Goal: Task Accomplishment & Management: Manage account settings

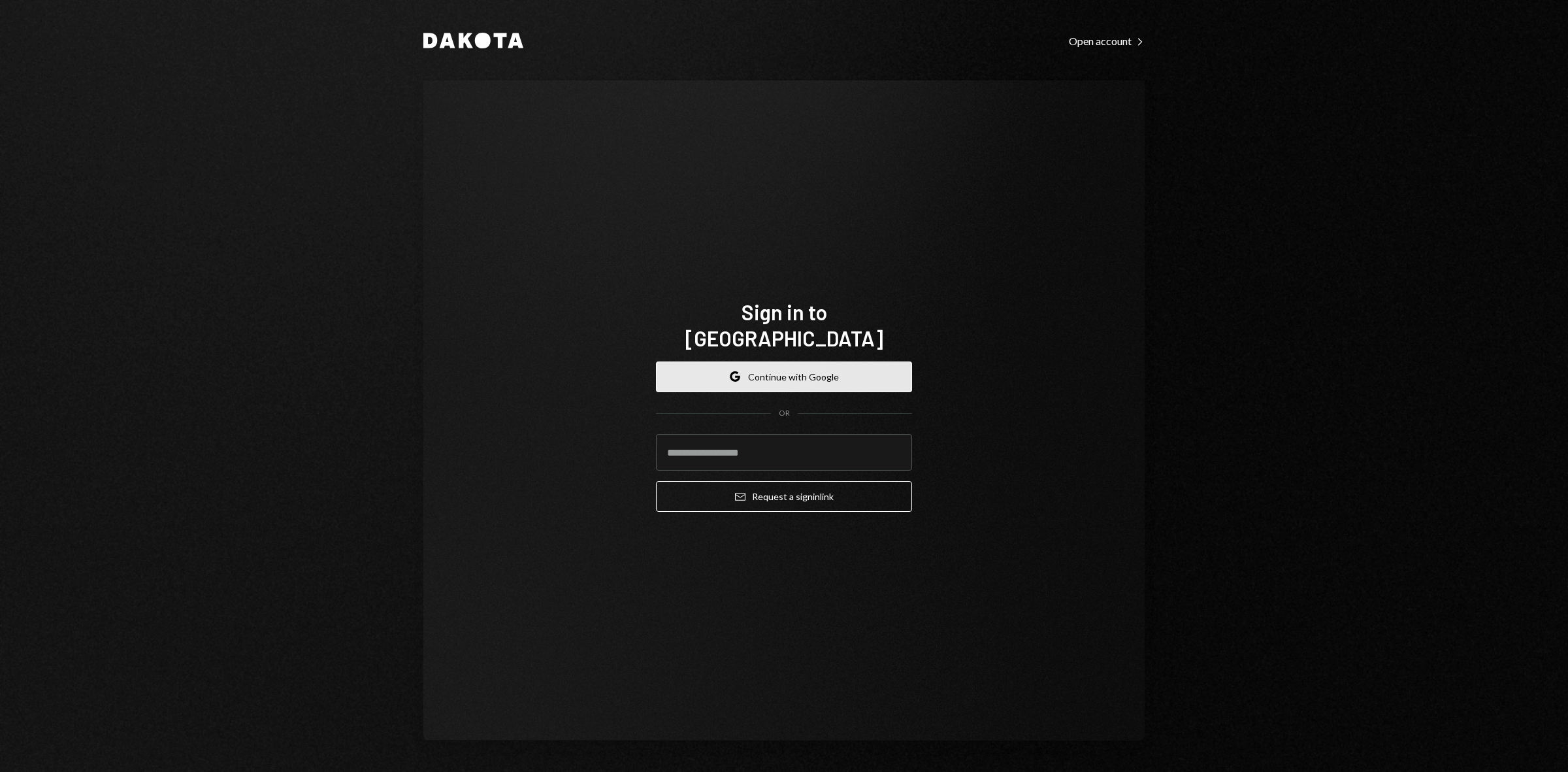
click at [836, 361] on button "Google Continue with Google" at bounding box center [784, 376] width 257 height 31
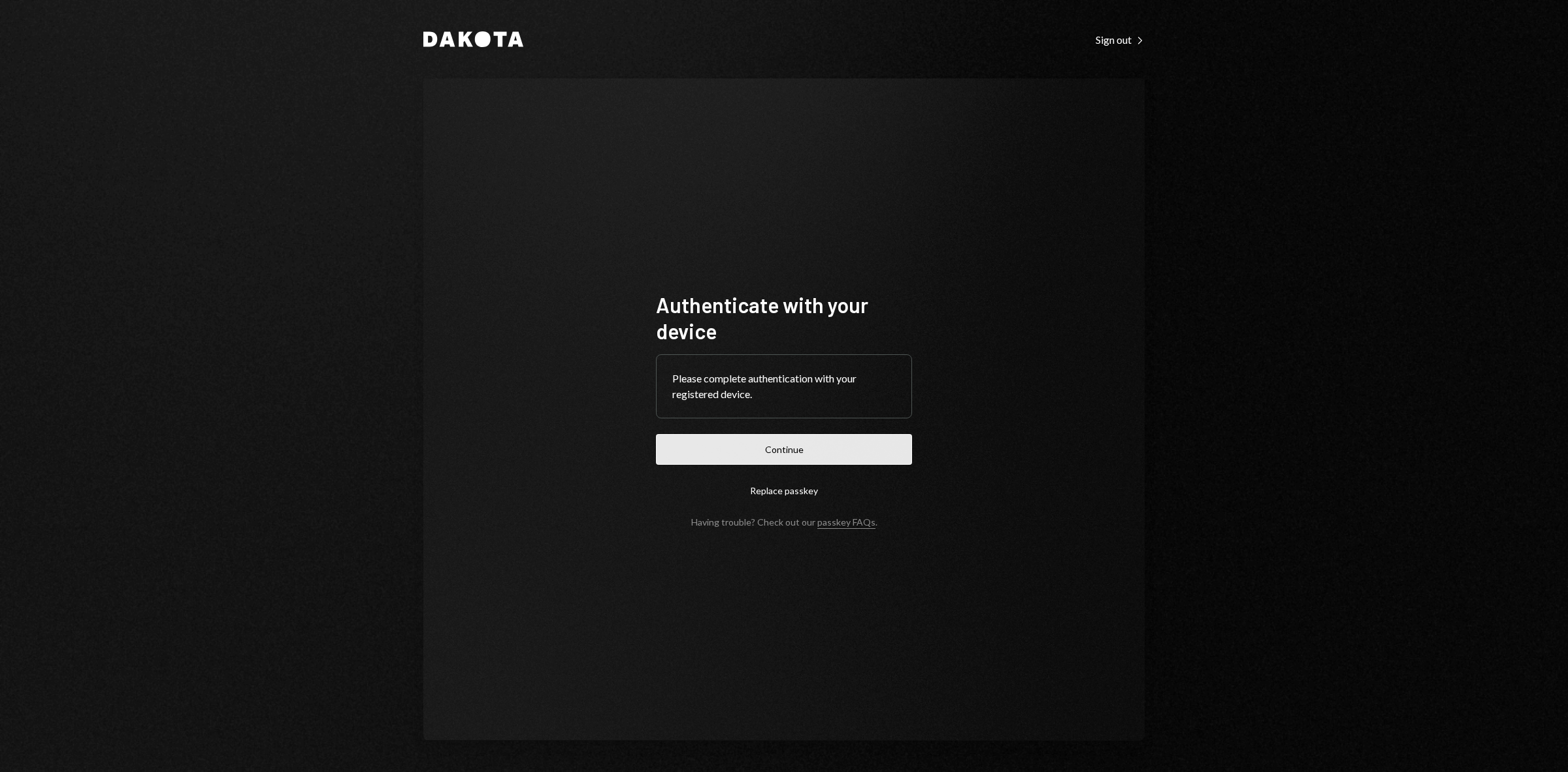
click at [794, 446] on button "Continue" at bounding box center [784, 449] width 257 height 31
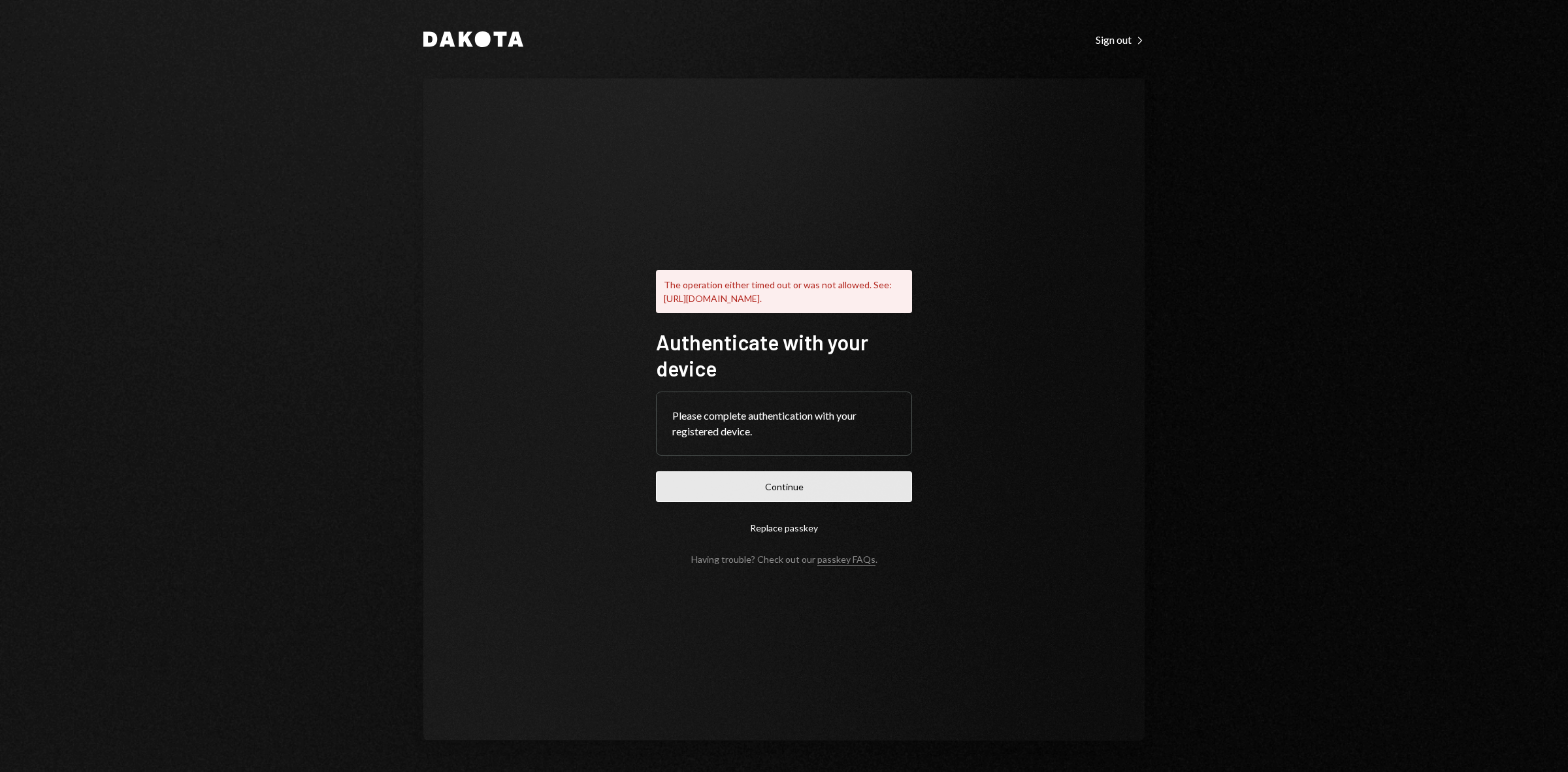
click at [770, 482] on button "Continue" at bounding box center [784, 486] width 257 height 31
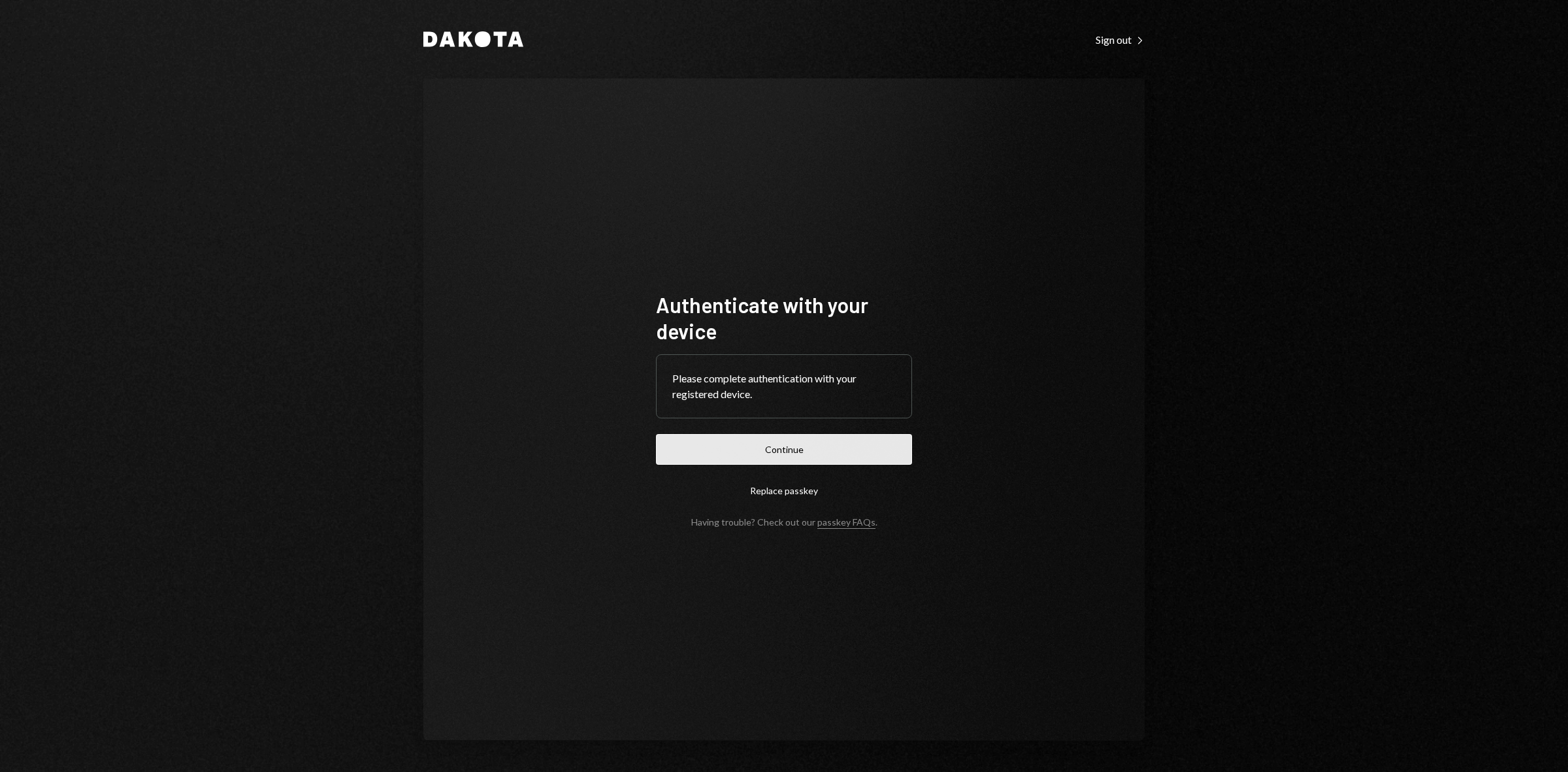
click at [768, 459] on button "Continue" at bounding box center [784, 449] width 257 height 31
click at [835, 445] on button "Continue" at bounding box center [784, 449] width 257 height 31
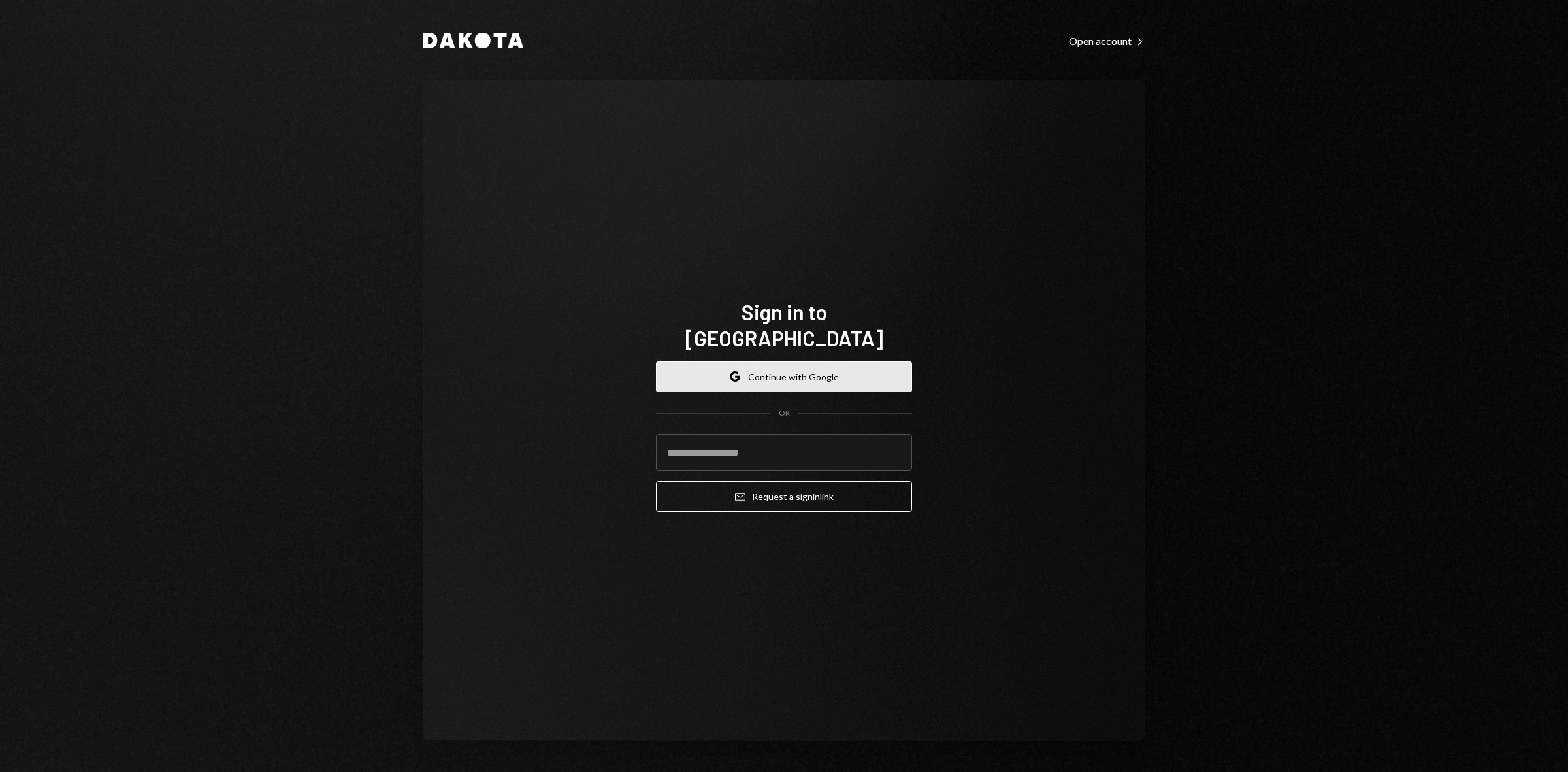
click at [676, 361] on button "Google Continue with Google" at bounding box center [784, 376] width 257 height 31
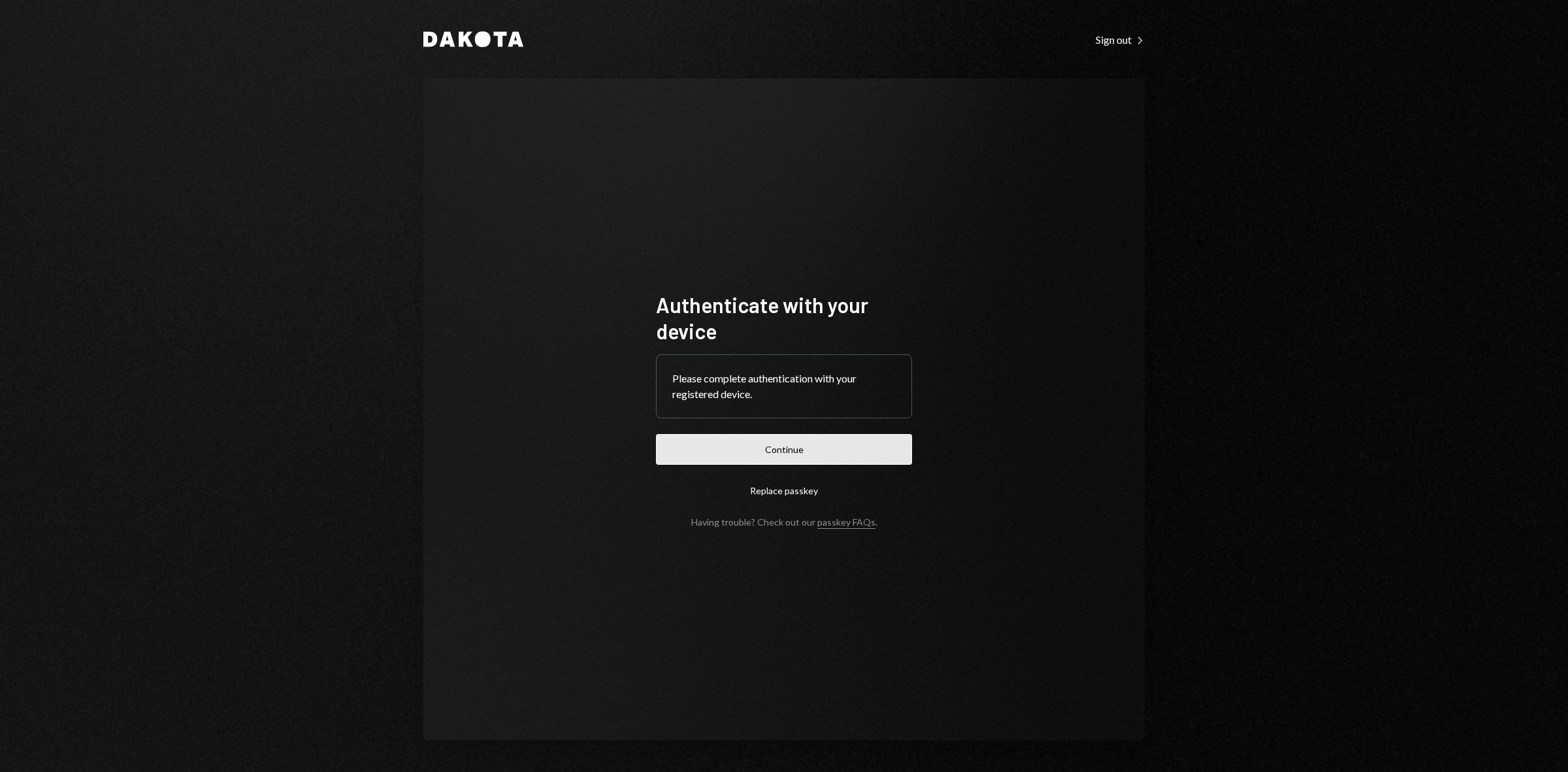
click at [706, 438] on button "Continue" at bounding box center [784, 449] width 257 height 31
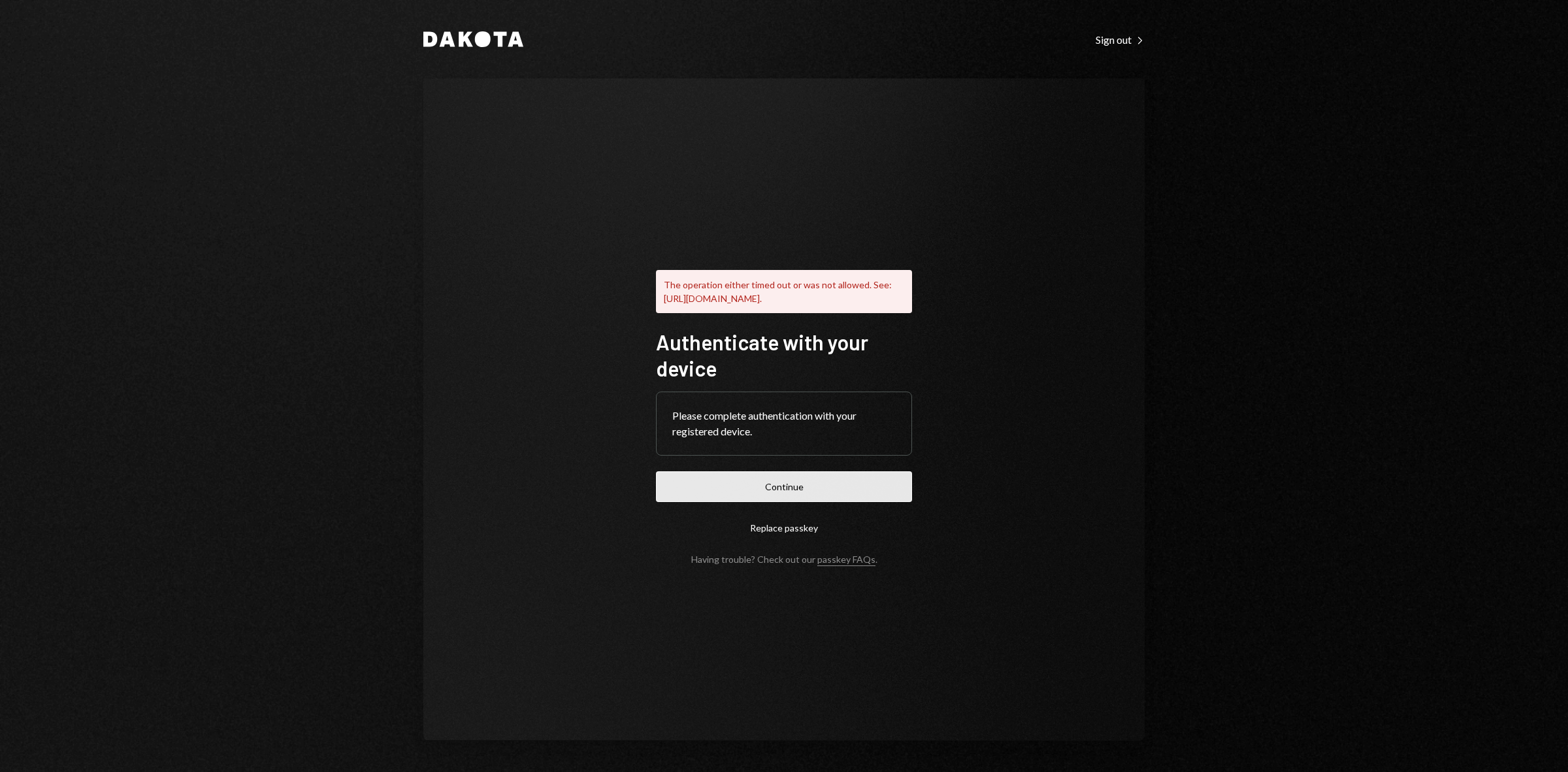
click at [794, 494] on button "Continue" at bounding box center [784, 486] width 257 height 31
click at [1118, 34] on div "Sign out Right Caret" at bounding box center [1120, 40] width 49 height 13
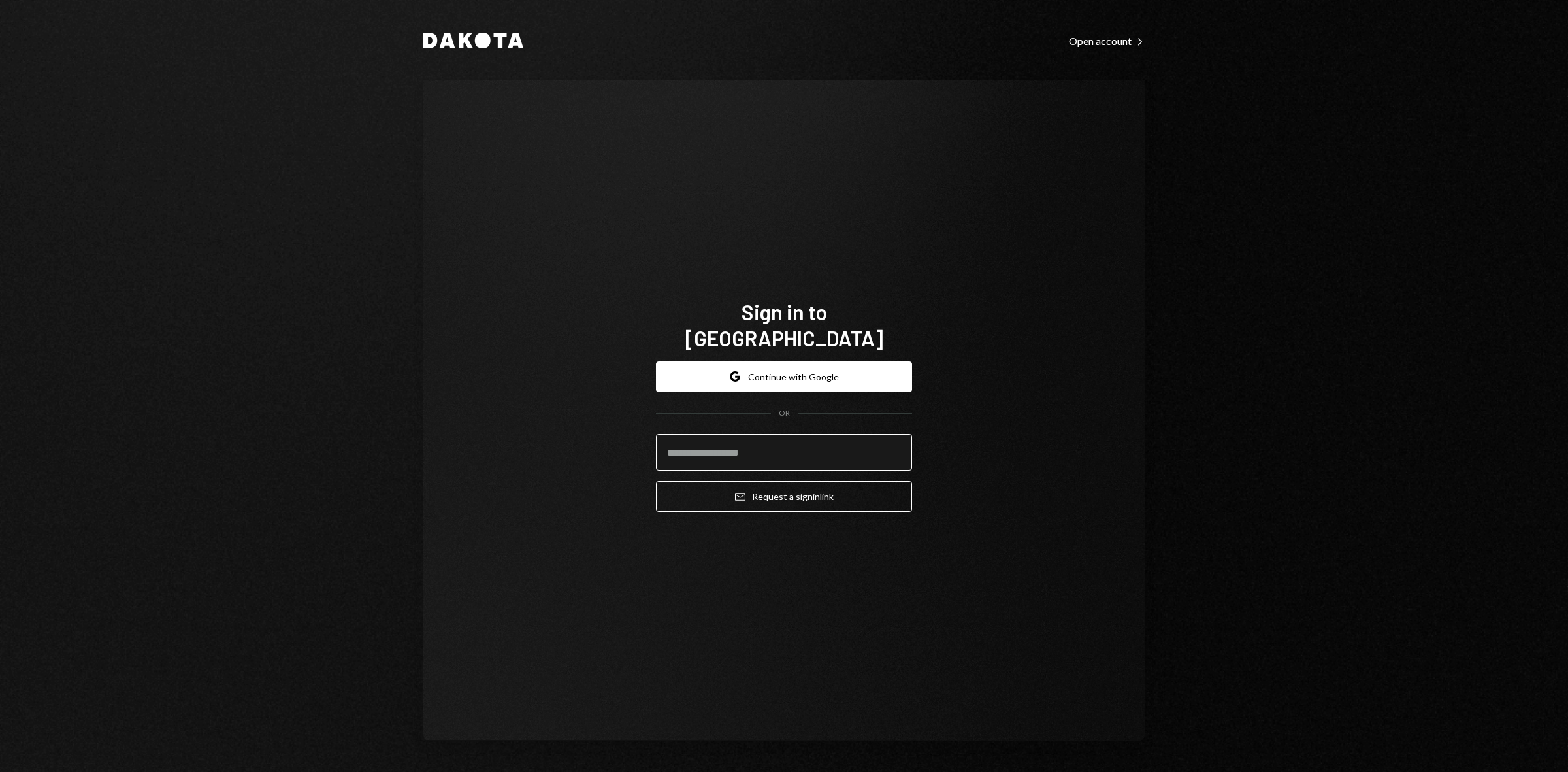
click at [740, 439] on input "email" at bounding box center [784, 452] width 257 height 36
type input "**********"
click at [793, 495] on button "Email Request a sign in link" at bounding box center [784, 496] width 257 height 31
click at [730, 361] on button "Google Continue with Google" at bounding box center [784, 376] width 257 height 31
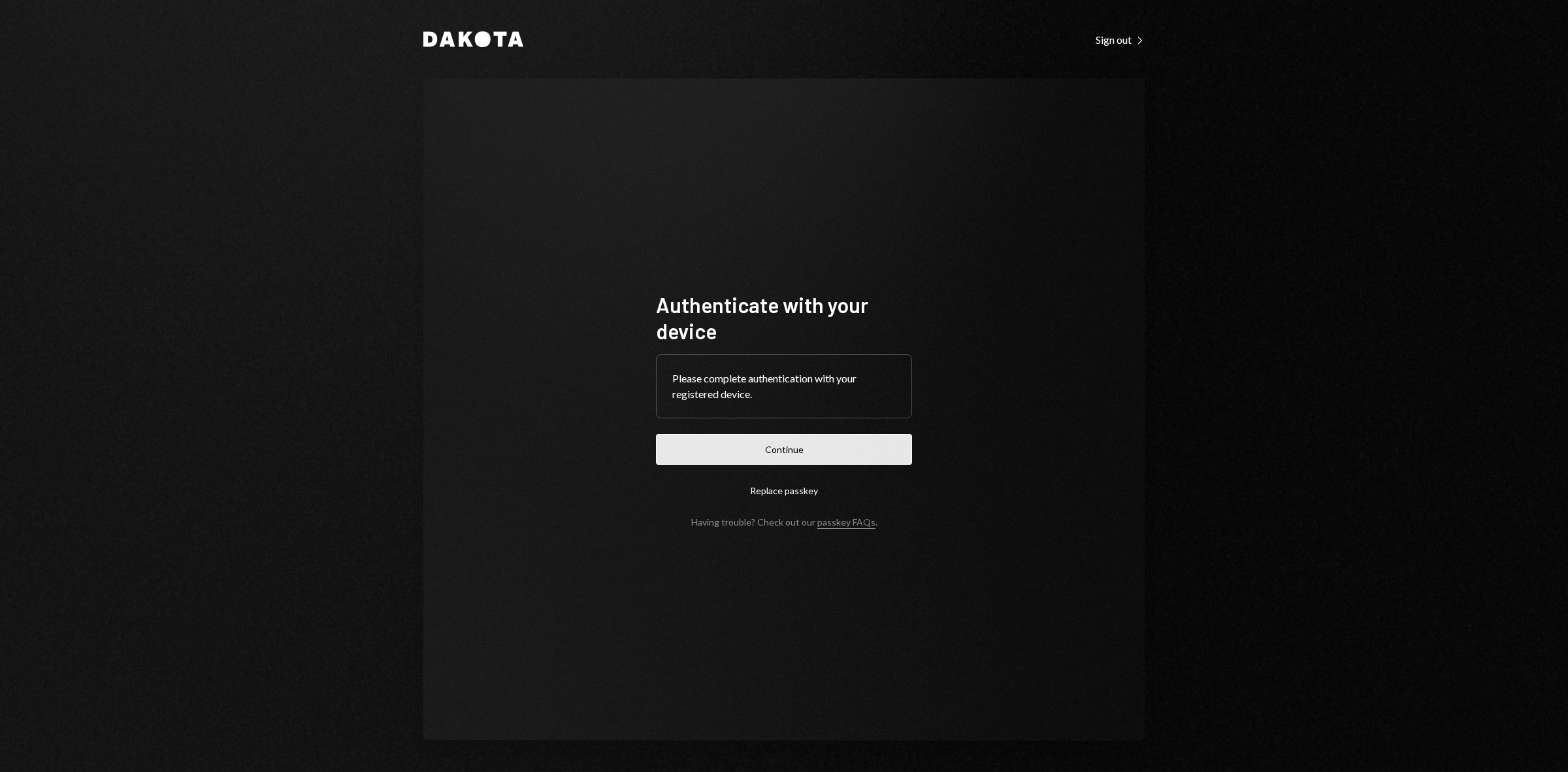
click at [748, 451] on button "Continue" at bounding box center [784, 449] width 257 height 31
click at [801, 442] on button "Continue" at bounding box center [784, 449] width 257 height 31
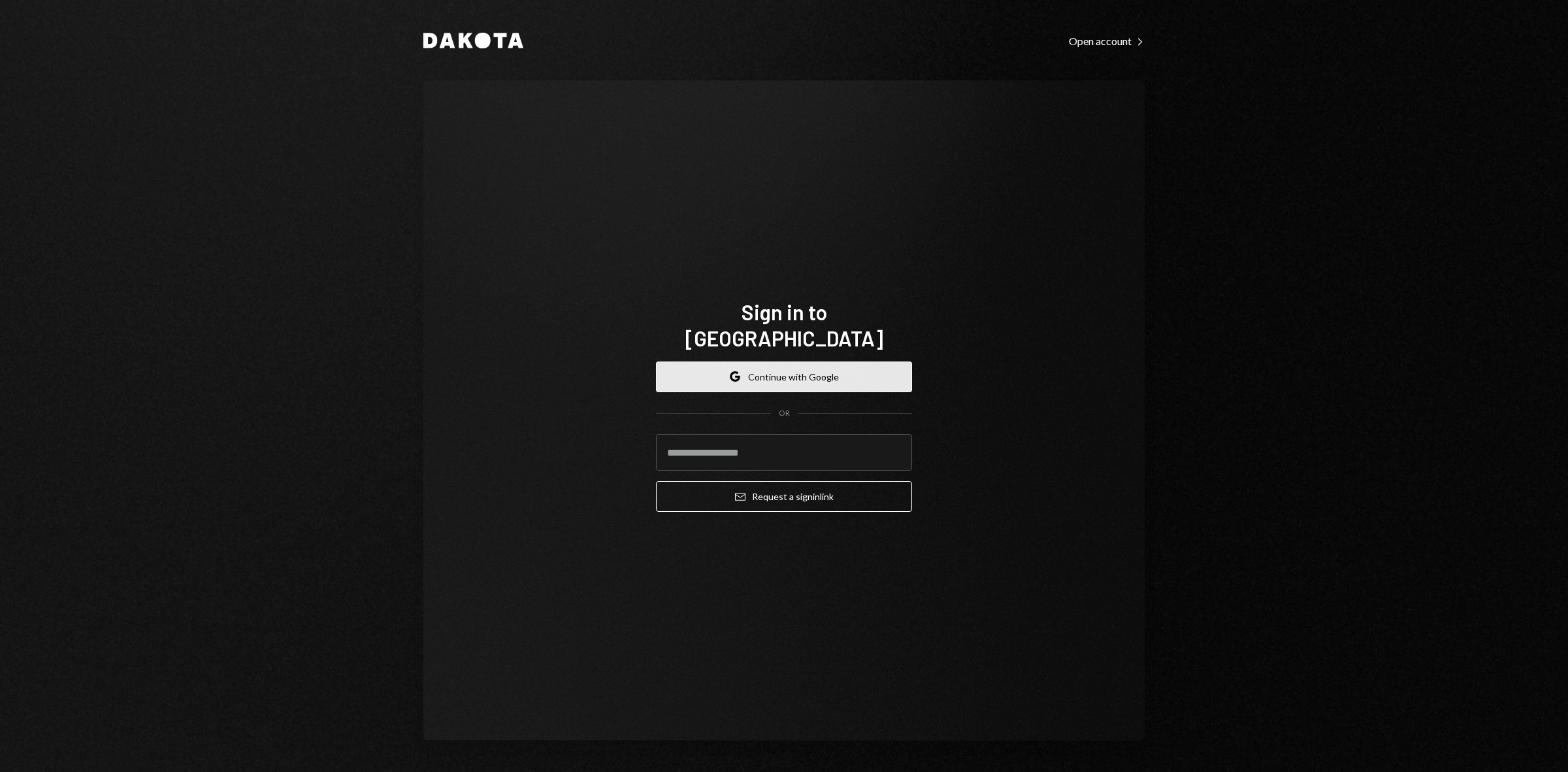
click at [773, 361] on button "Google Continue with Google" at bounding box center [784, 376] width 257 height 31
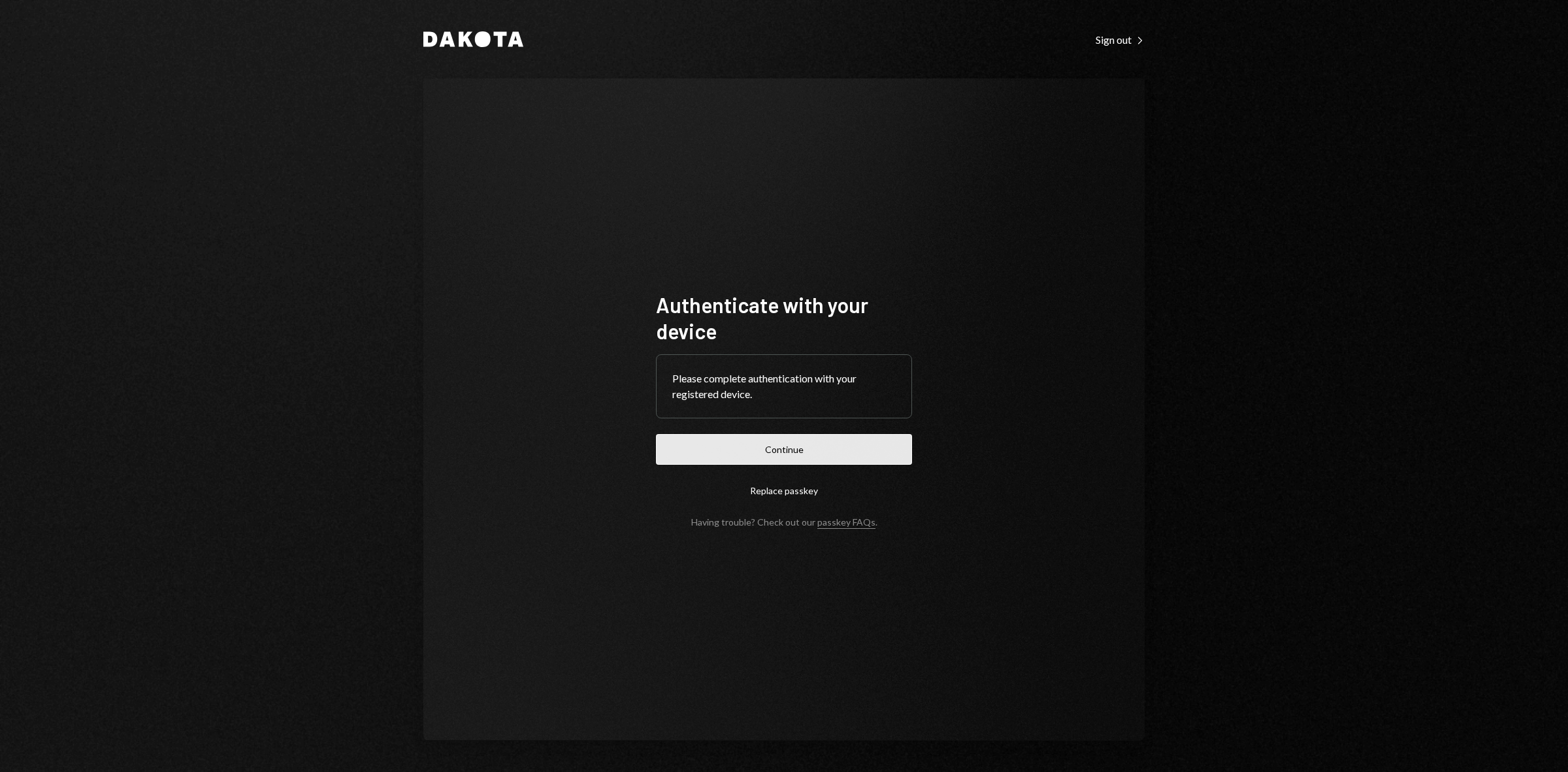
click at [801, 455] on button "Continue" at bounding box center [784, 449] width 257 height 31
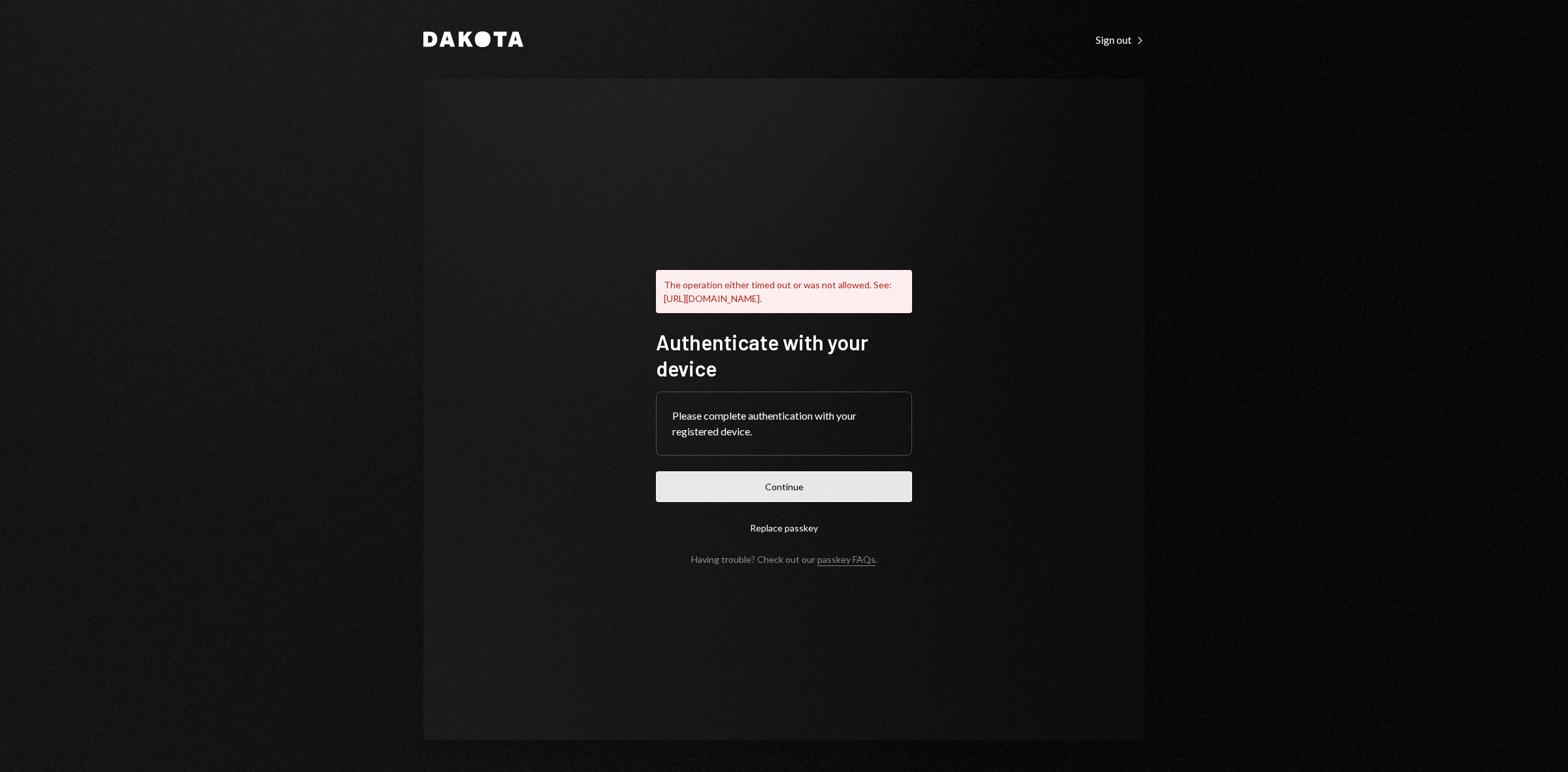
click at [841, 487] on button "Continue" at bounding box center [784, 486] width 257 height 31
